Goal: Navigation & Orientation: Find specific page/section

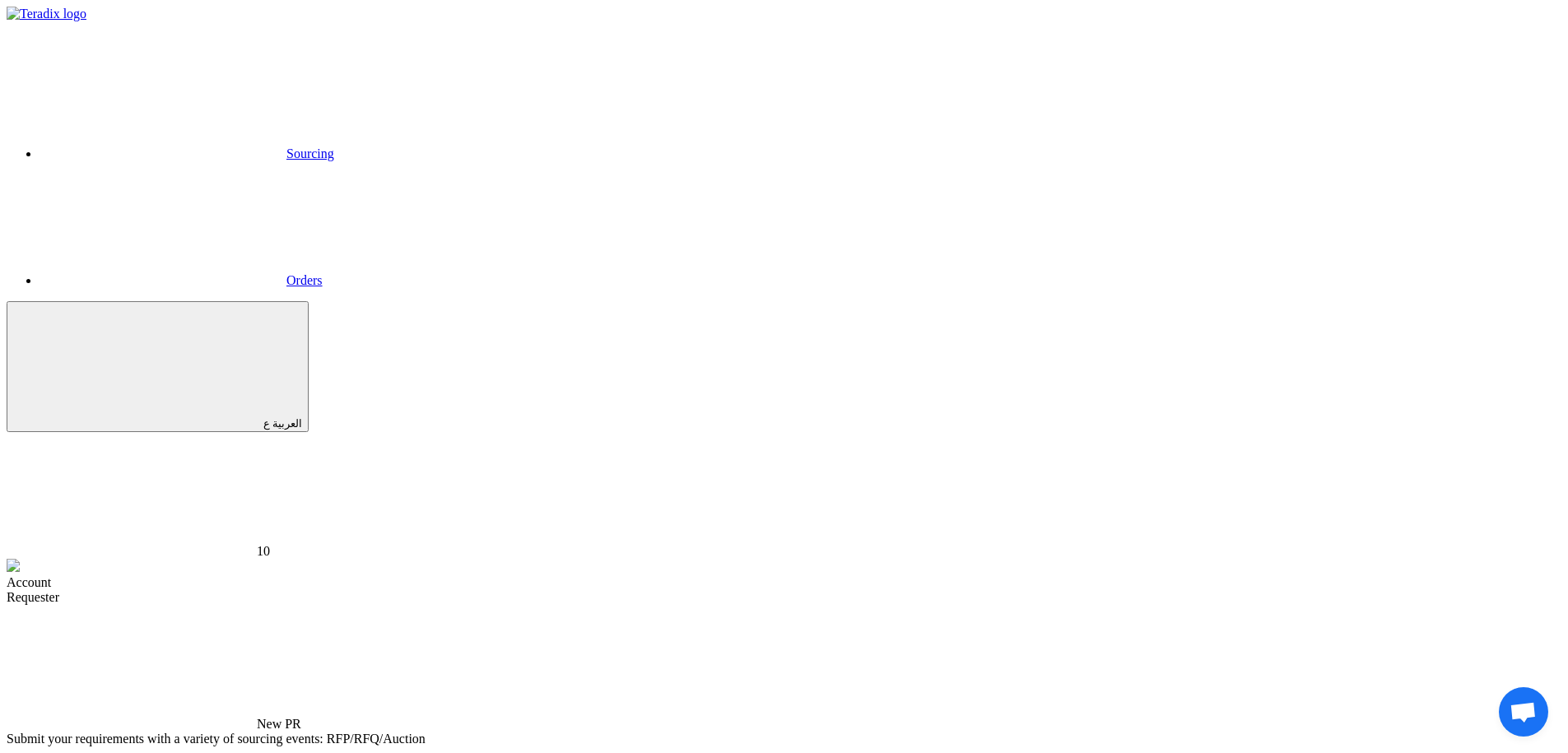
click at [334, 147] on link "Sourcing" at bounding box center [186, 154] width 295 height 14
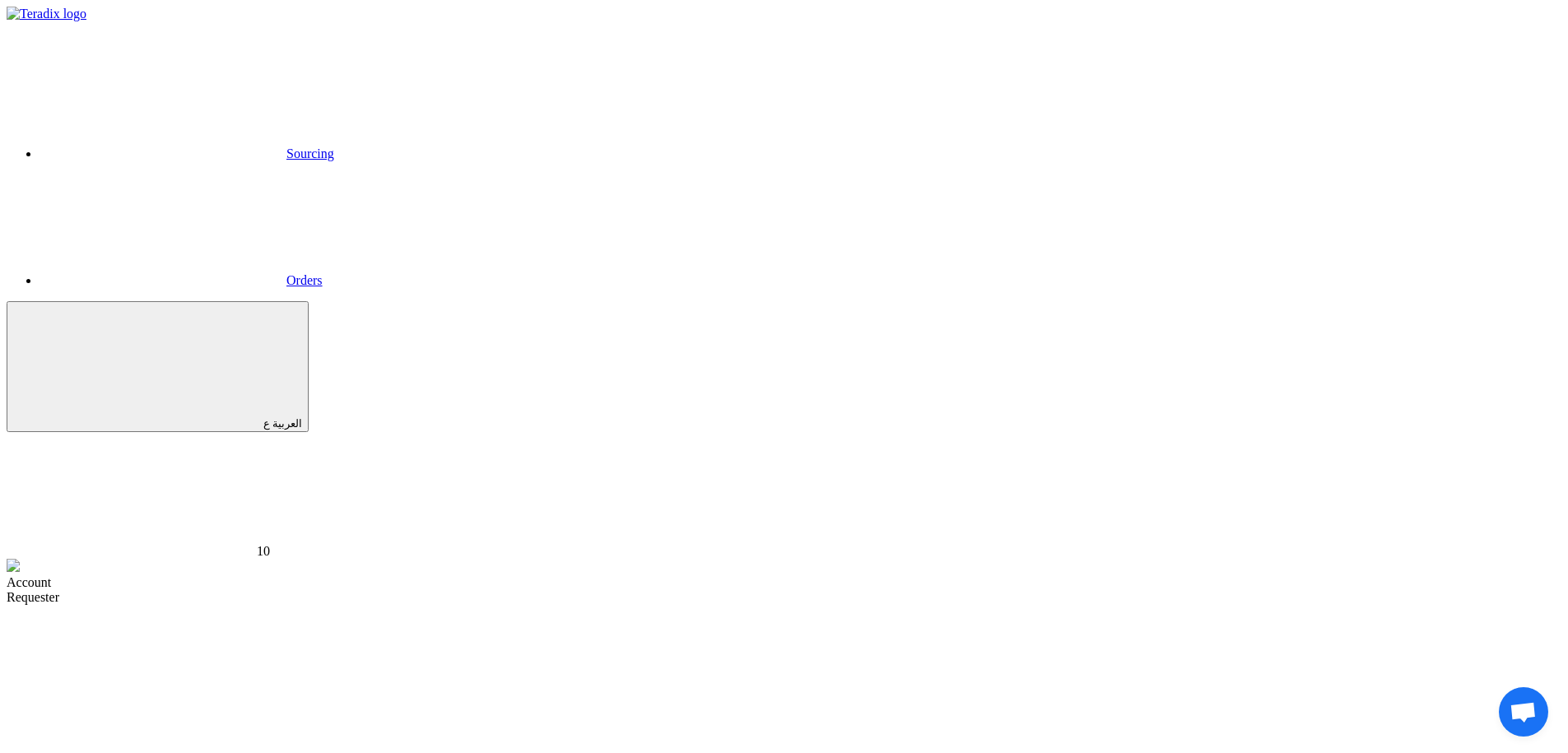
click at [7, 605] on use at bounding box center [7, 605] width 0 height 0
